Goal: Task Accomplishment & Management: Use online tool/utility

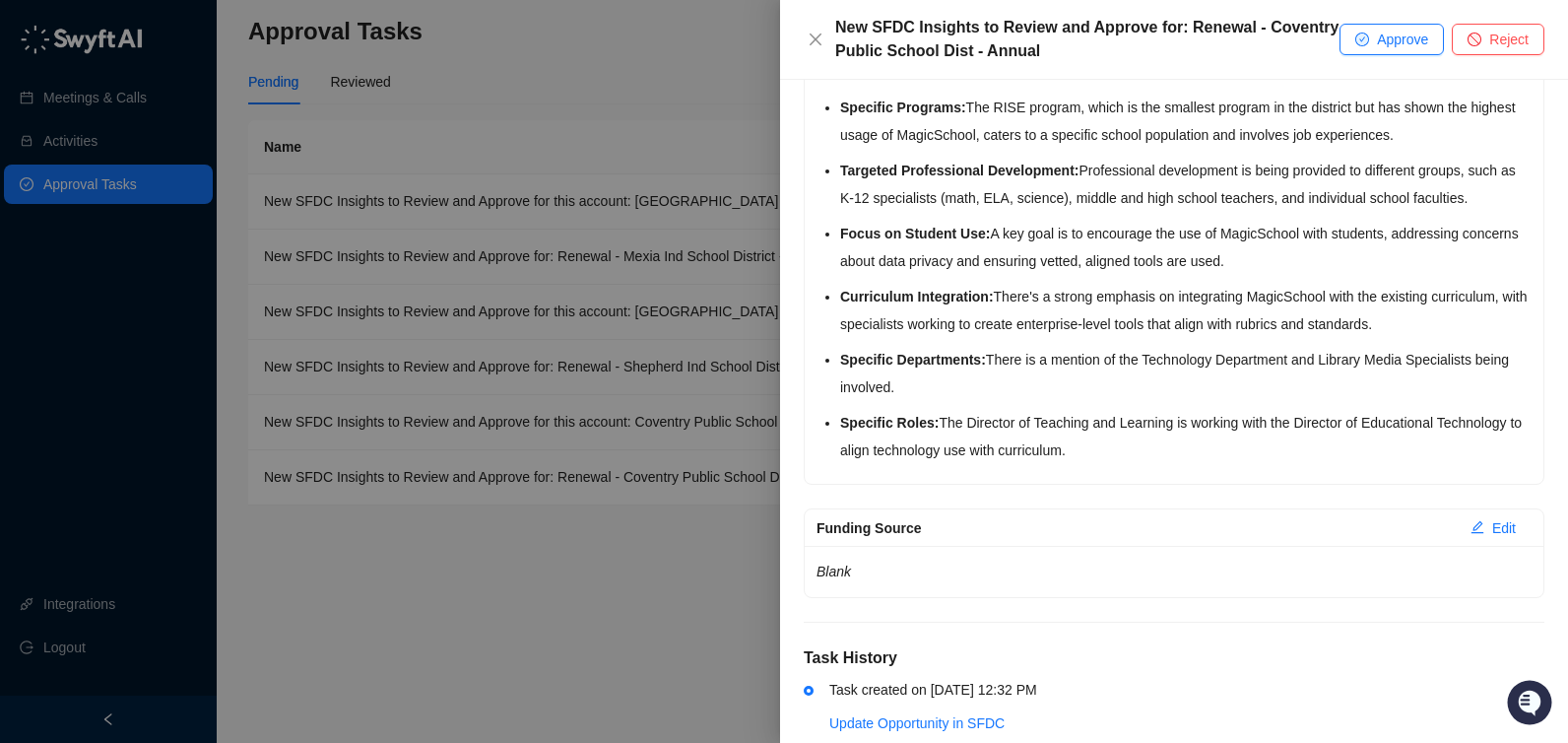
scroll to position [811, 0]
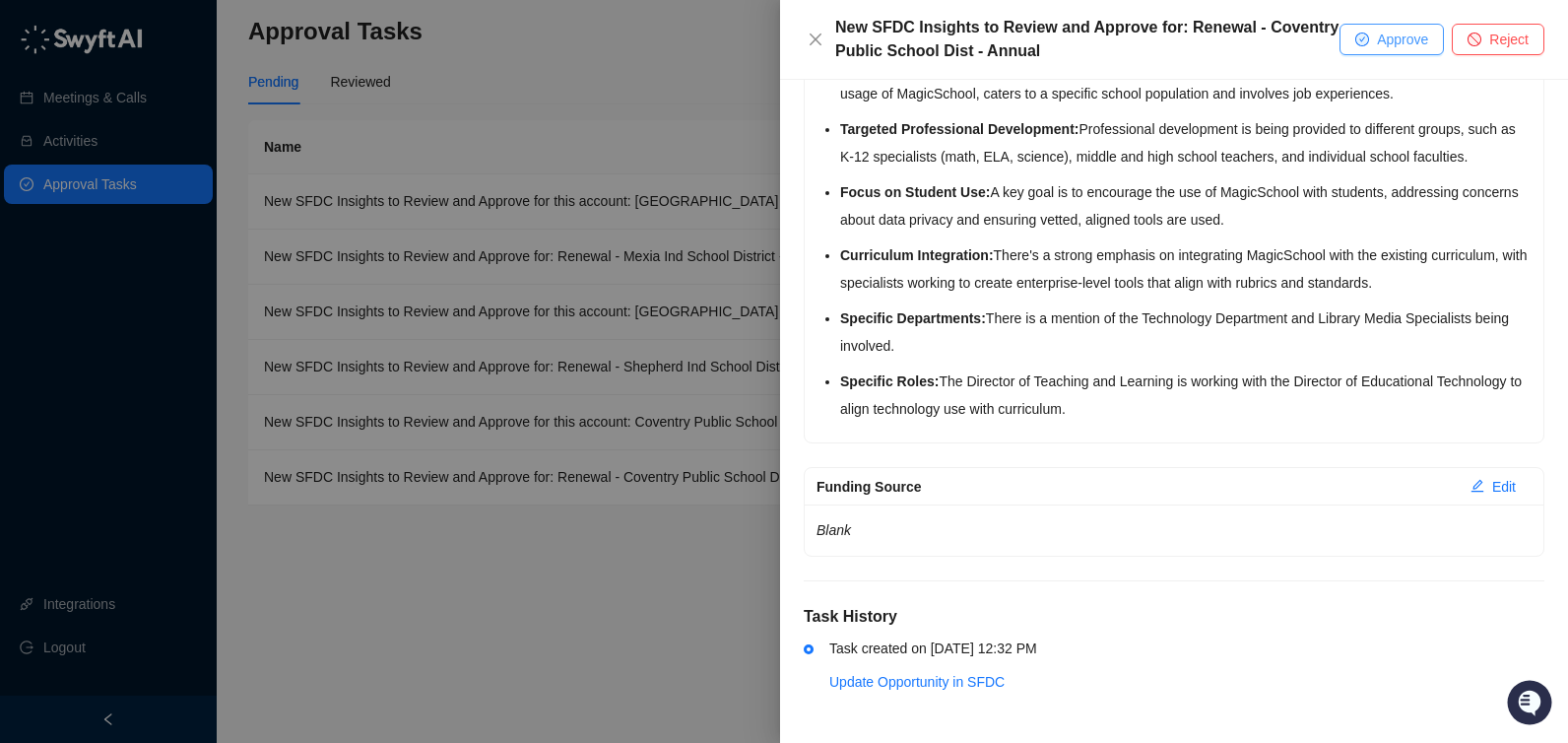
click at [1412, 43] on span "Approve" at bounding box center [1402, 39] width 51 height 22
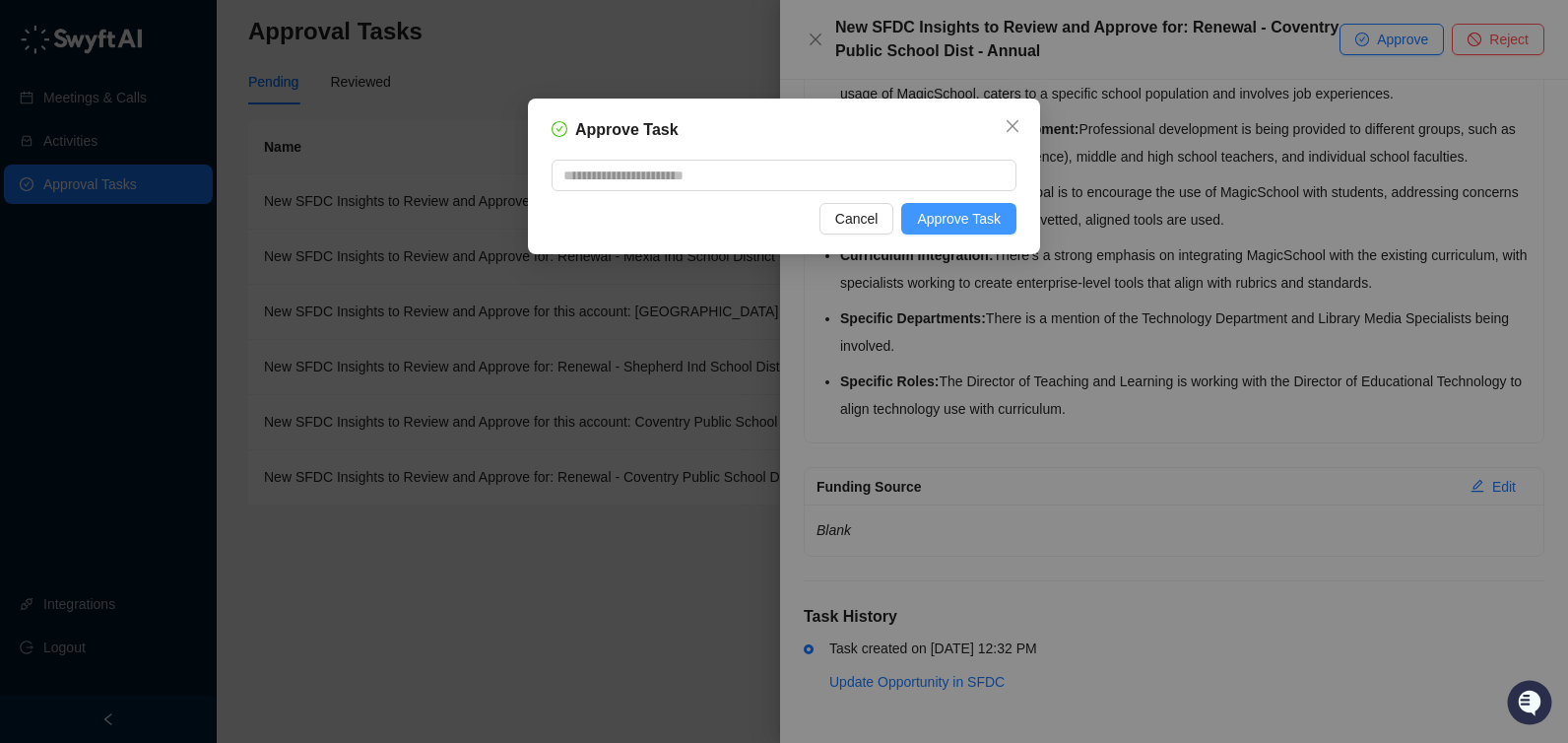
click at [967, 223] on span "Approve Task" at bounding box center [959, 219] width 84 height 22
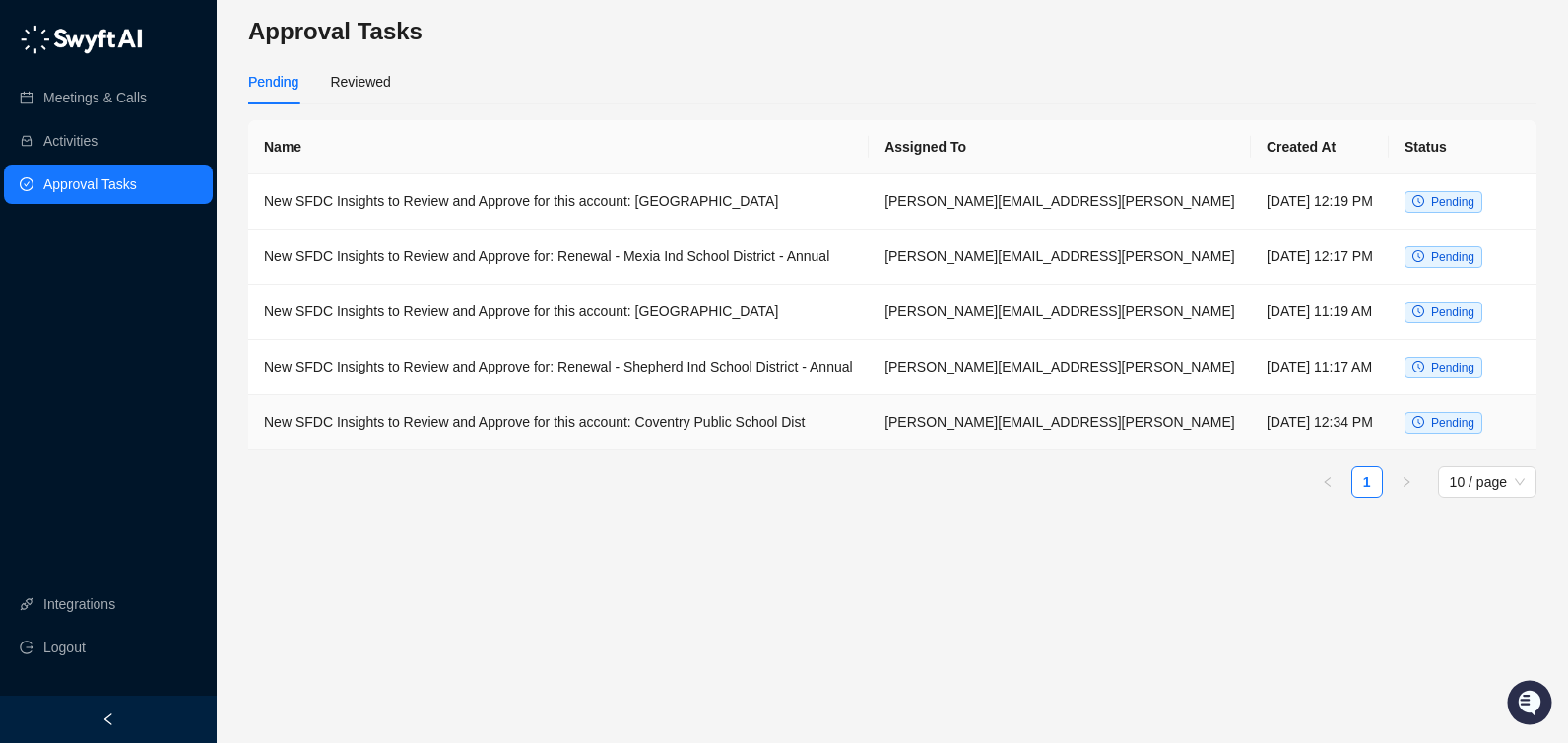
click at [729, 414] on td "New SFDC Insights to Review and Approve for this account: Coventry Public Schoo…" at bounding box center [558, 422] width 620 height 55
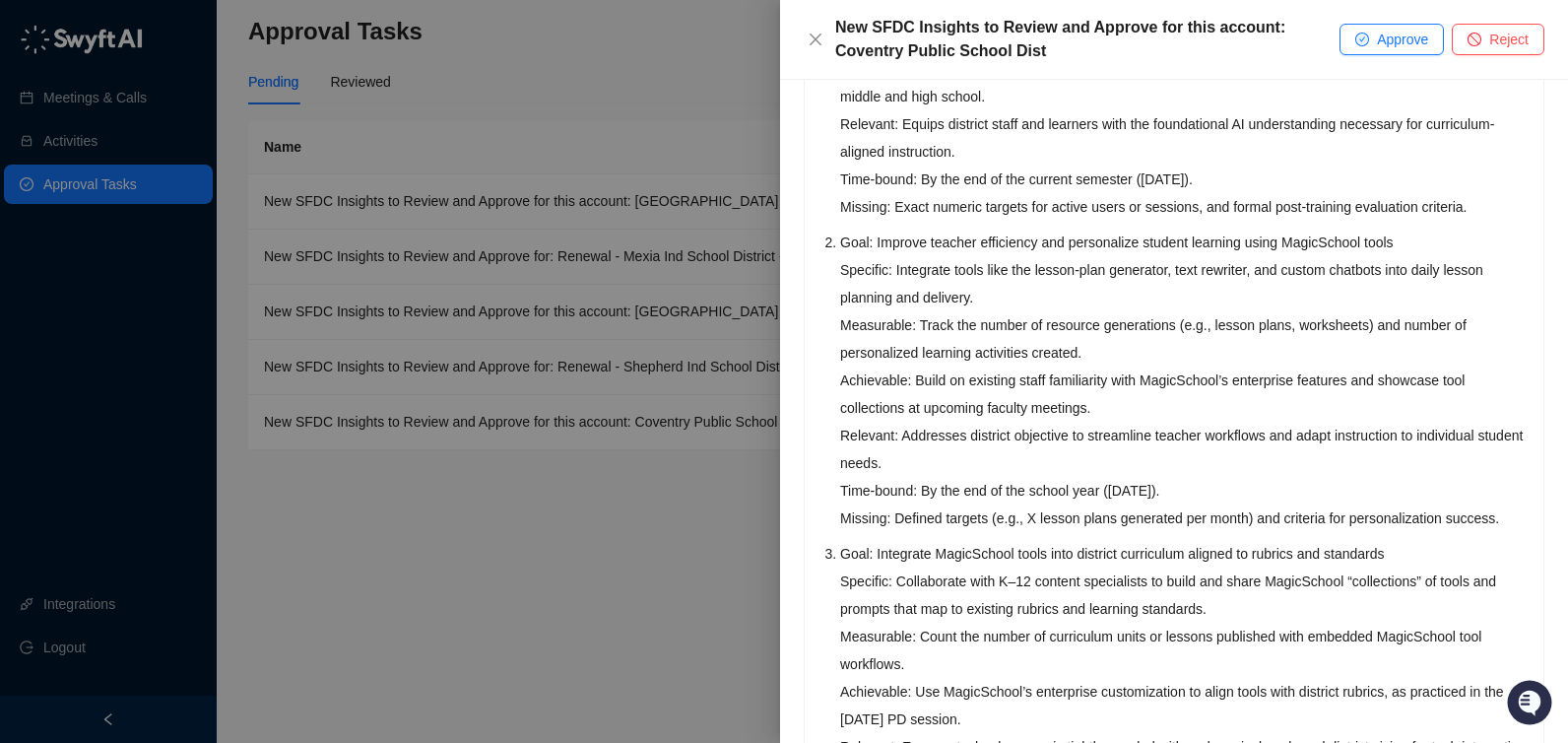
scroll to position [789, 0]
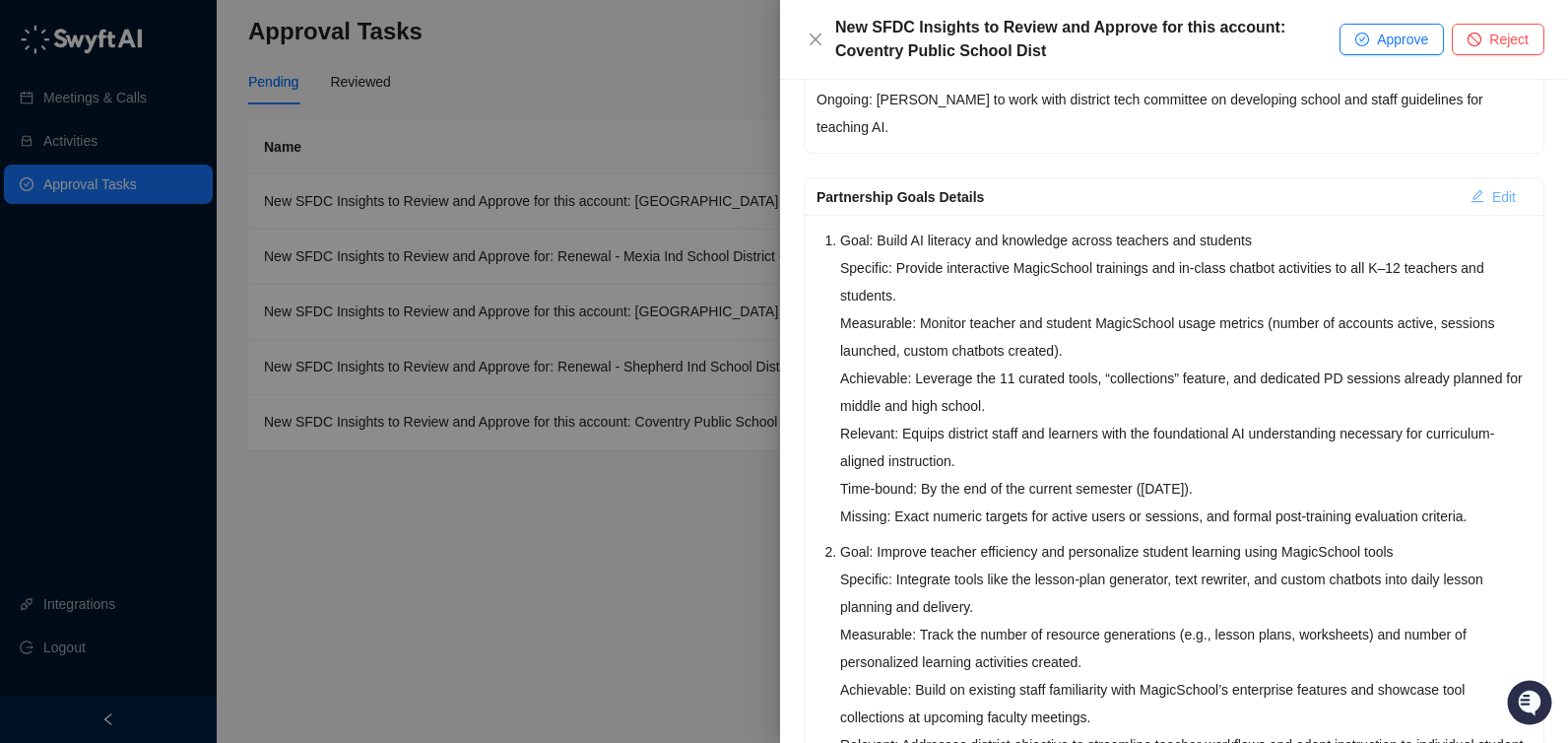
click at [1492, 199] on span "Edit" at bounding box center [1504, 197] width 24 height 22
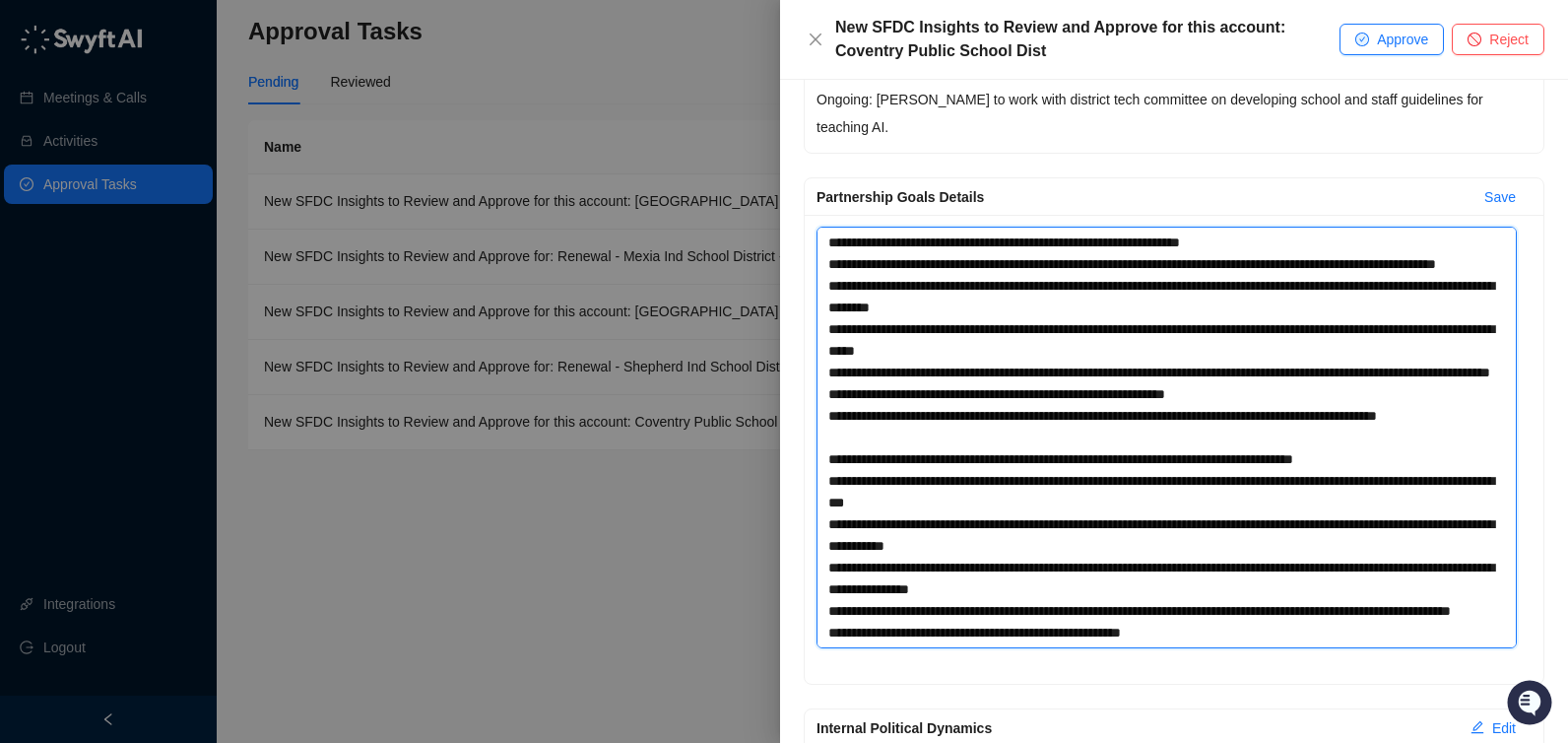
scroll to position [650, 0]
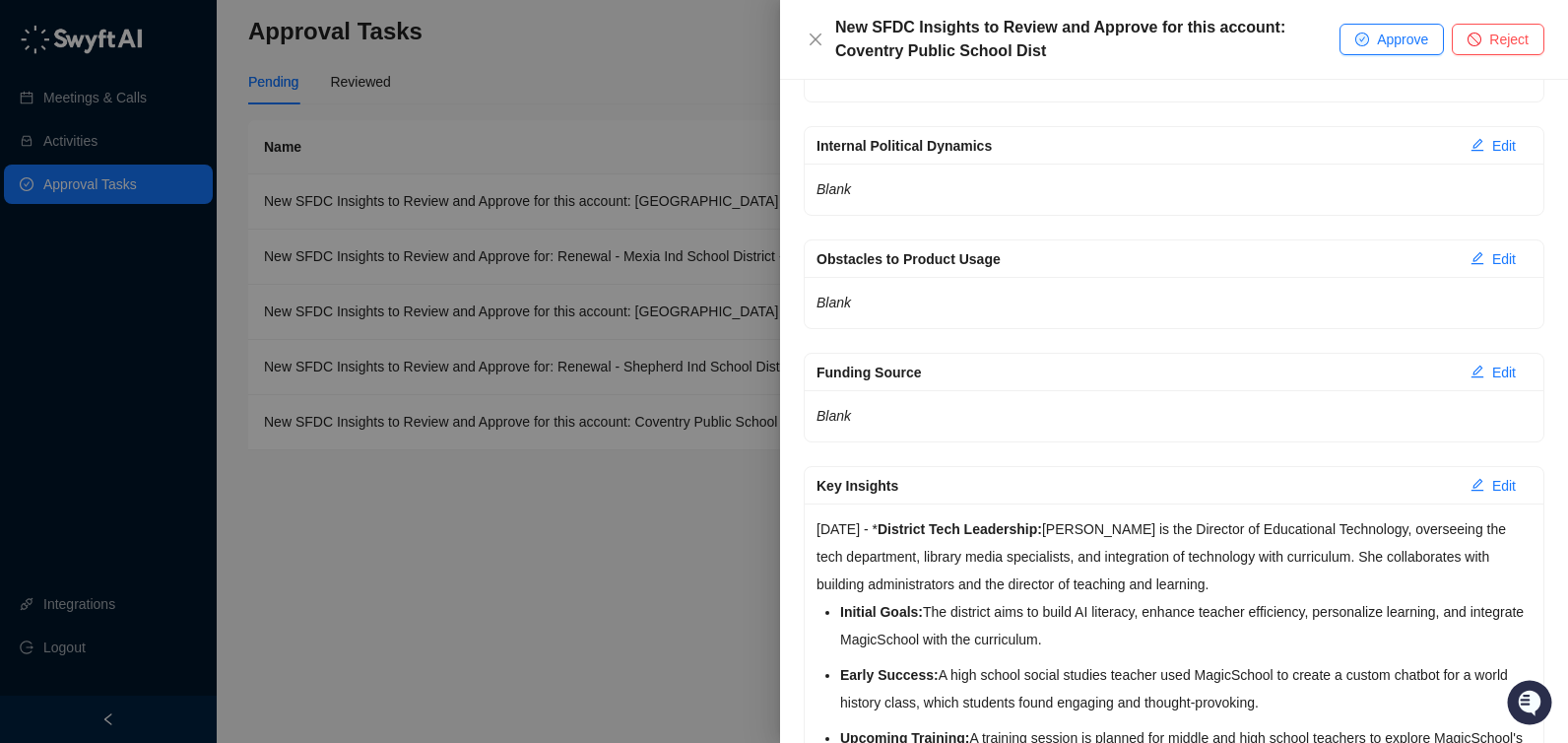
drag, startPoint x: 826, startPoint y: 244, endPoint x: 1172, endPoint y: 742, distance: 606.4
click at [1172, 742] on div "Renewal Sentiment Reason Edit Likely: 🥬 Green. The customer is excited about th…" at bounding box center [1174, 572] width 741 height 3194
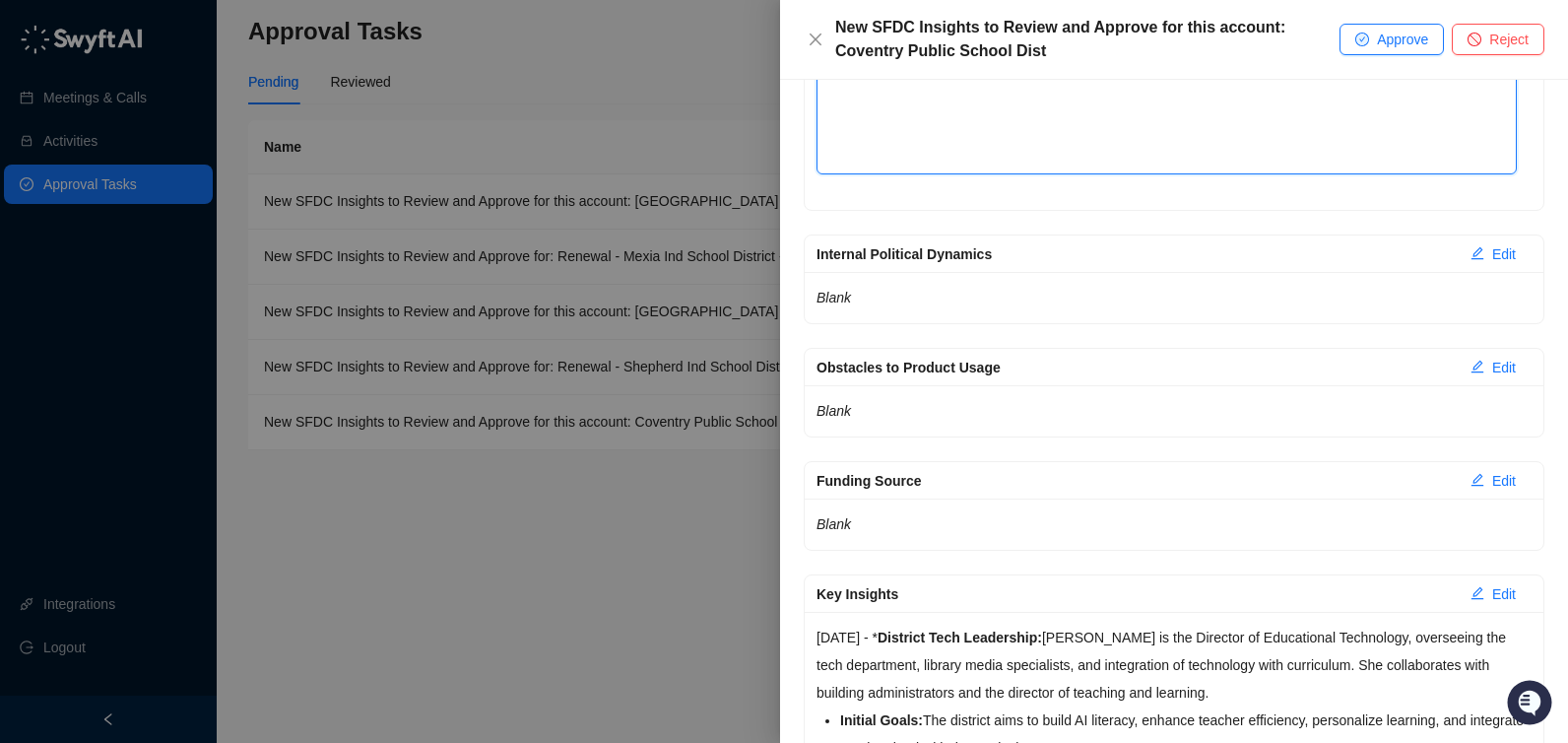
scroll to position [873, 0]
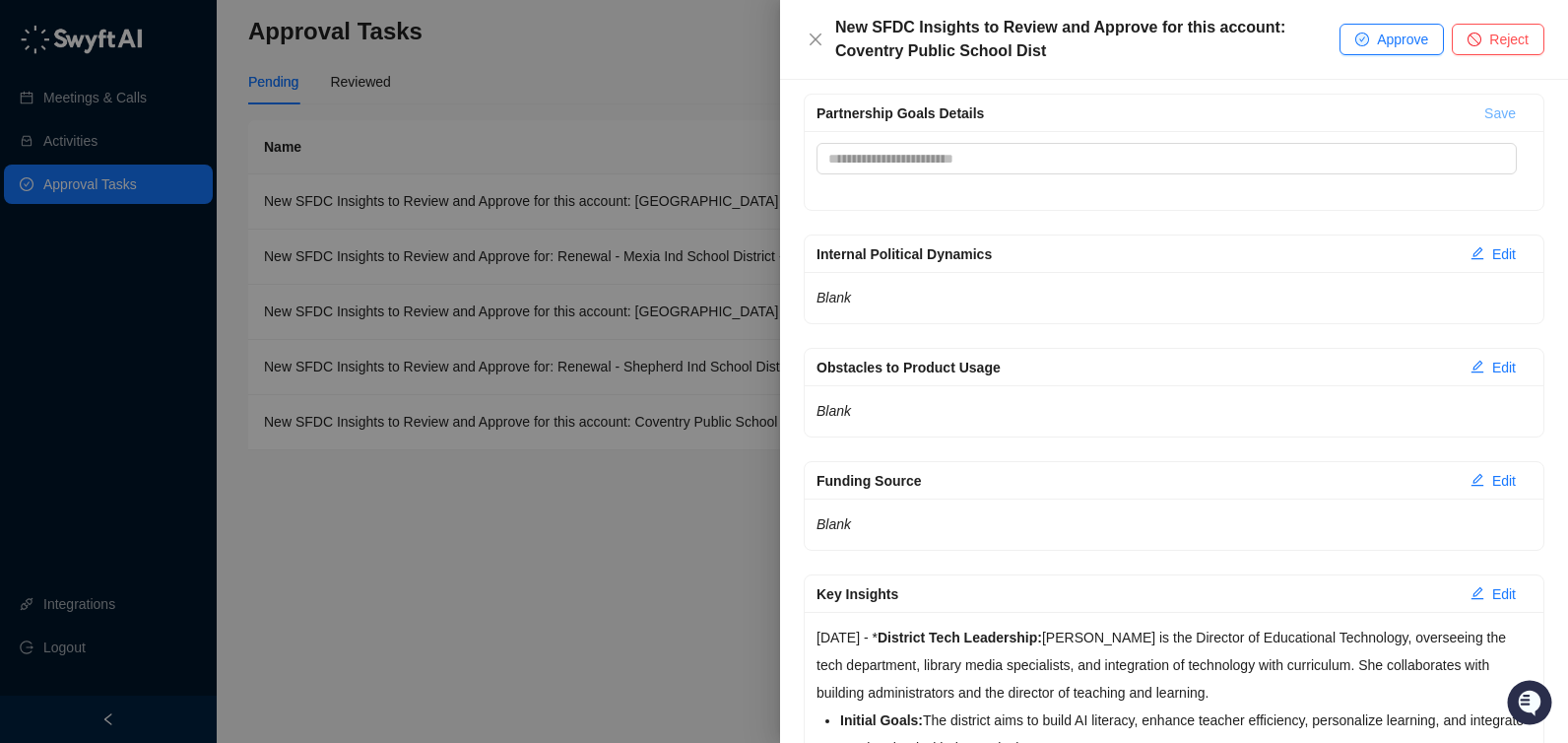
click at [1484, 106] on span "Save" at bounding box center [1500, 113] width 32 height 22
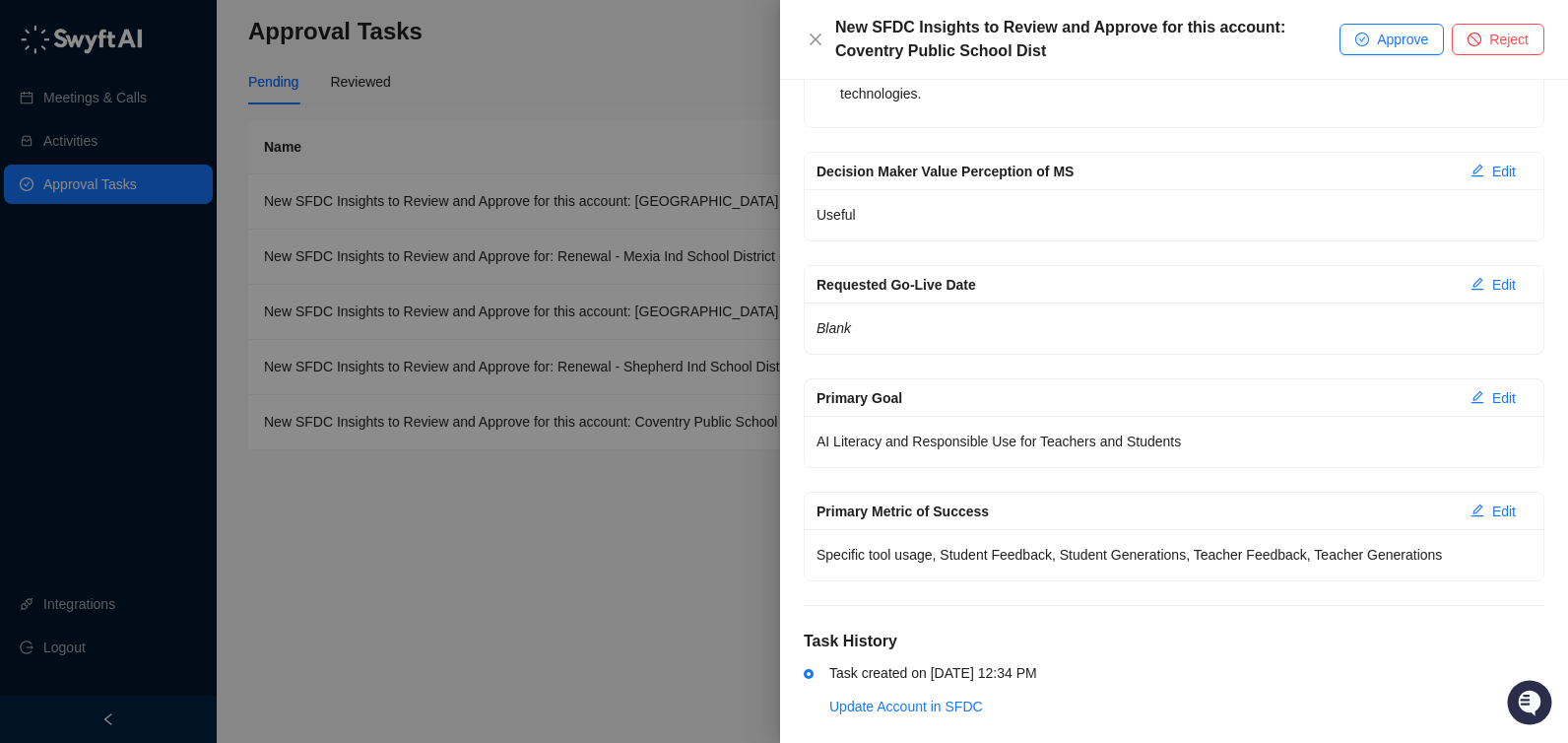
scroll to position [2594, 0]
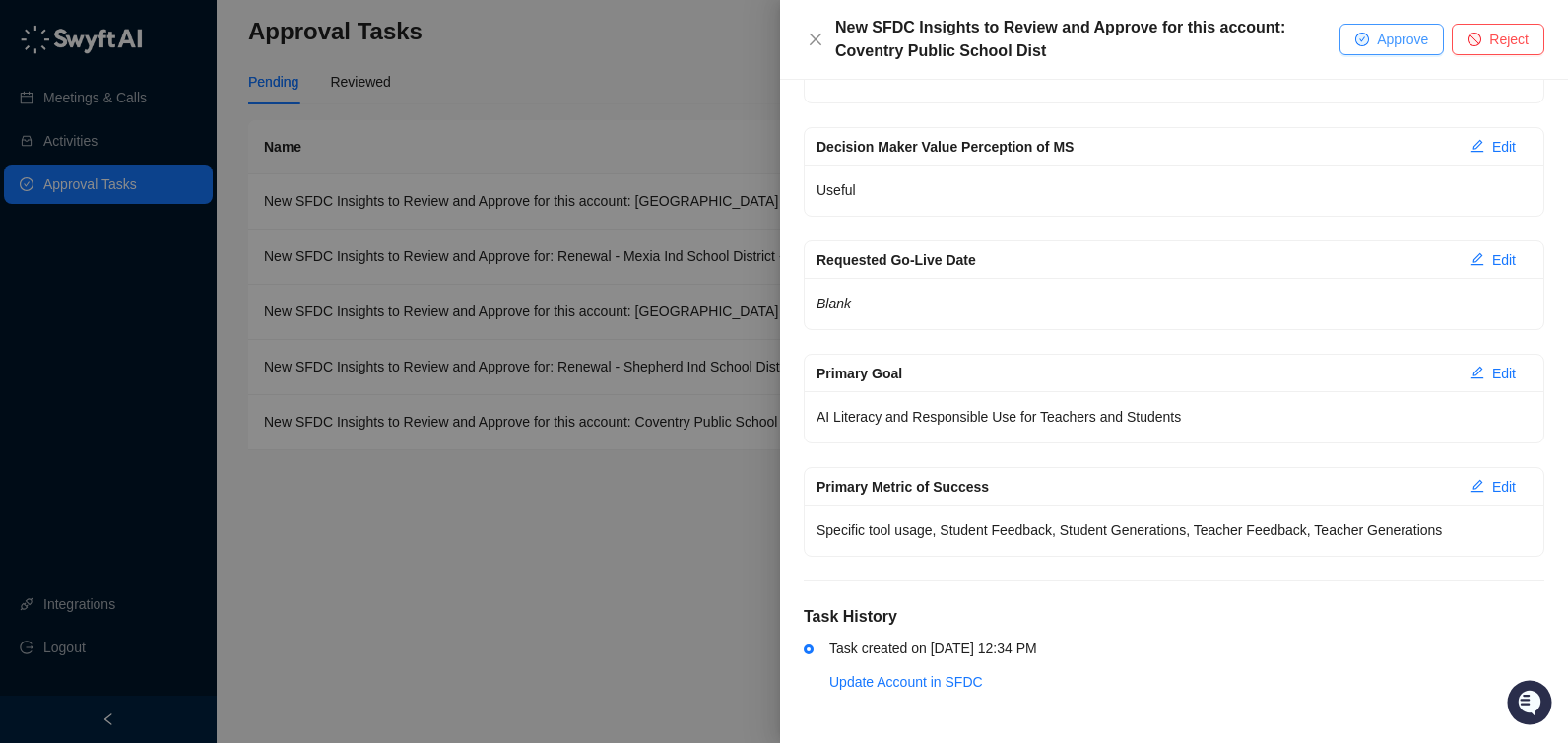
click at [1393, 37] on span "Approve" at bounding box center [1402, 39] width 51 height 22
type textarea "**********"
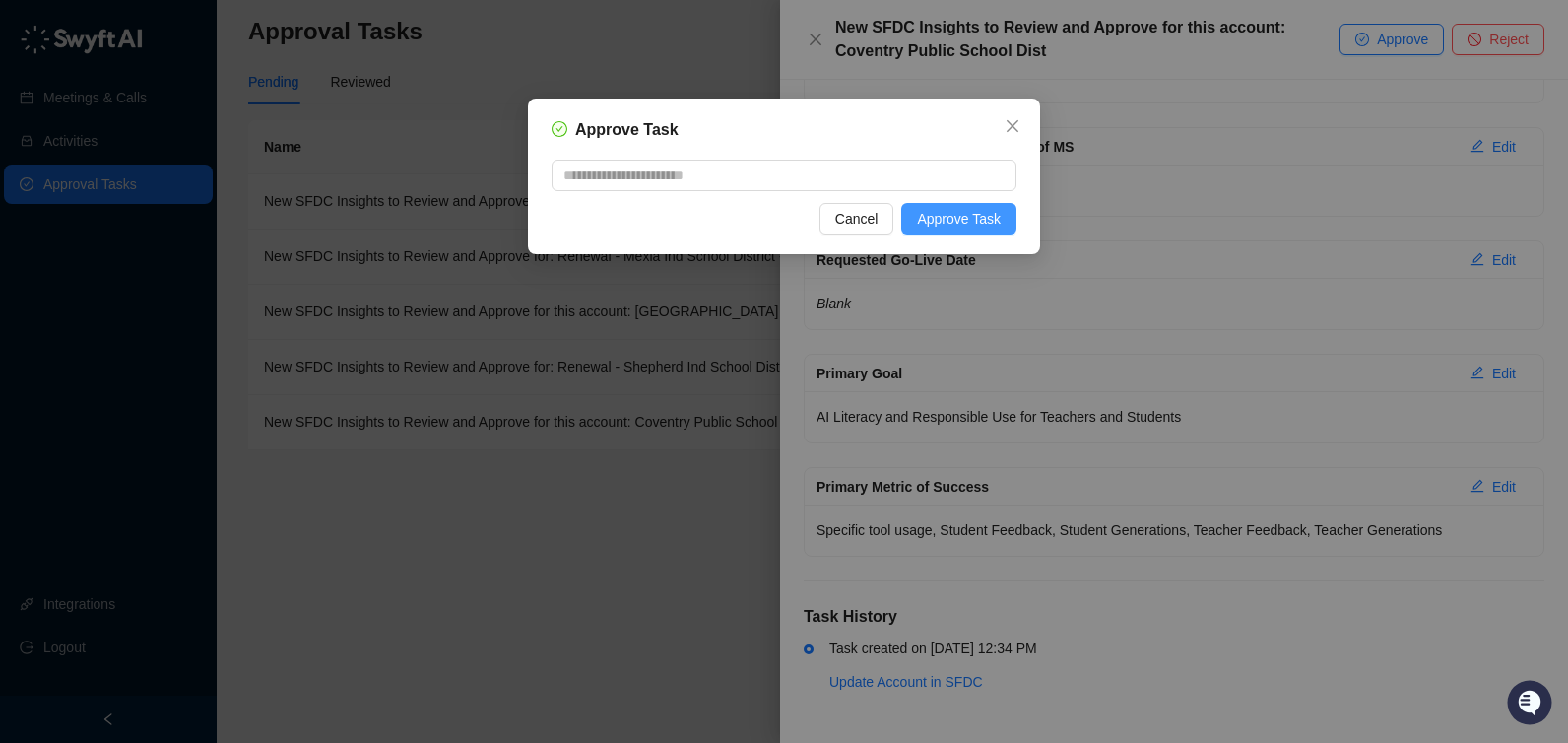
click at [958, 216] on span "Approve Task" at bounding box center [959, 219] width 84 height 22
